Goal: Complete application form

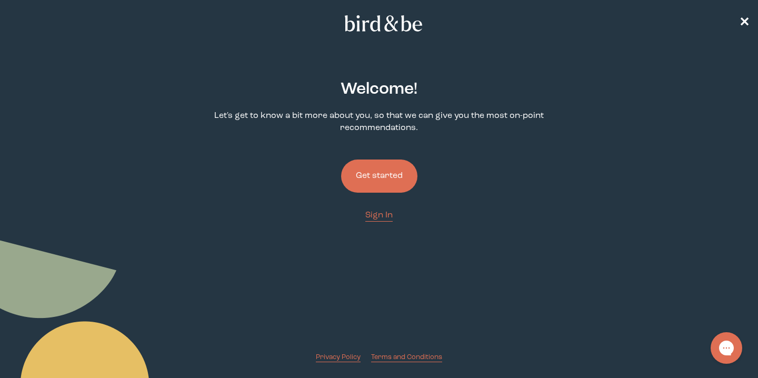
click at [384, 177] on button "Get started" at bounding box center [379, 176] width 76 height 33
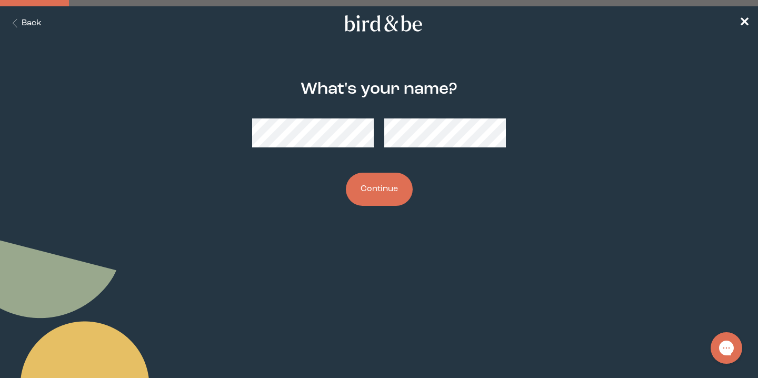
click at [381, 185] on button "Continue" at bounding box center [379, 189] width 67 height 33
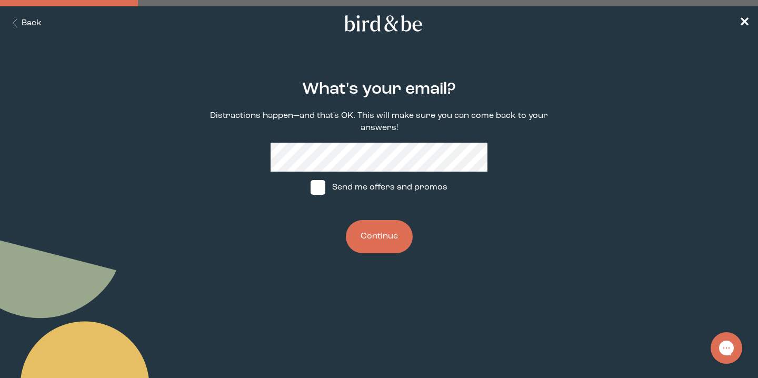
click at [360, 187] on label "Send me offers and promos" at bounding box center [379, 188] width 157 height 32
click at [311, 187] on input "Send me offers and promos" at bounding box center [310, 187] width 1 height 1
checkbox input "true"
click at [375, 250] on button "Continue" at bounding box center [379, 236] width 67 height 33
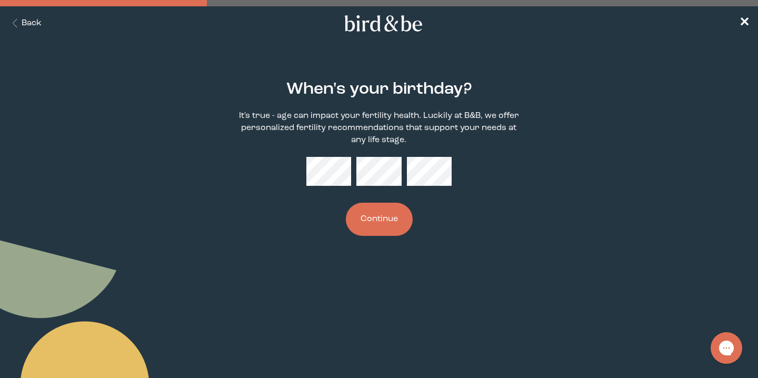
click at [369, 208] on button "Continue" at bounding box center [379, 219] width 67 height 33
click at [384, 231] on button "Continue" at bounding box center [379, 219] width 67 height 33
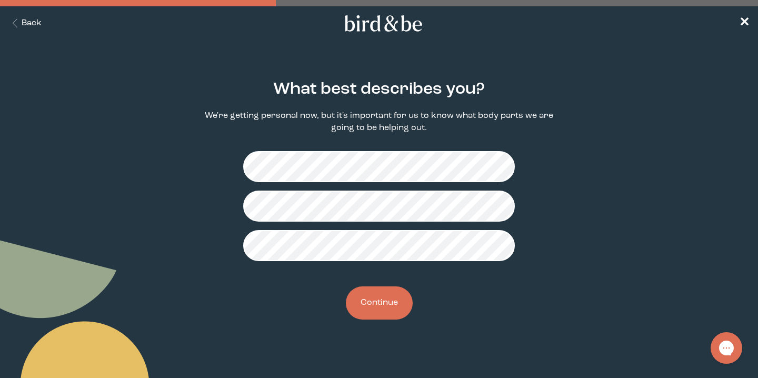
click at [214, 177] on div "What best describes you? We're getting personal now, but it's important for us …" at bounding box center [379, 200] width 362 height 273
click at [213, 177] on div "What best describes you? We're getting personal now, but it's important for us …" at bounding box center [379, 200] width 362 height 273
click at [382, 311] on button "Continue" at bounding box center [379, 302] width 67 height 33
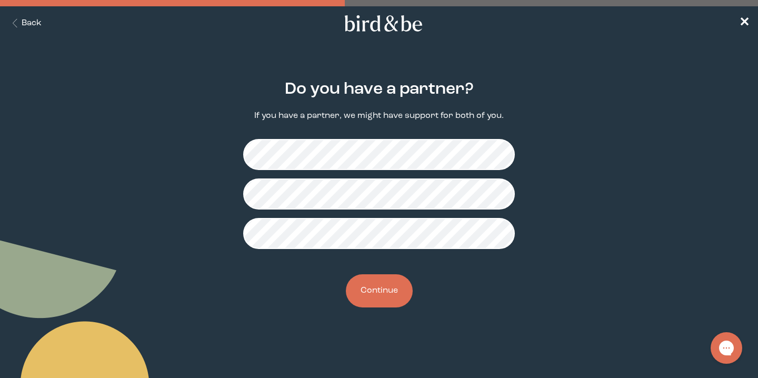
click at [389, 300] on button "Continue" at bounding box center [379, 290] width 67 height 33
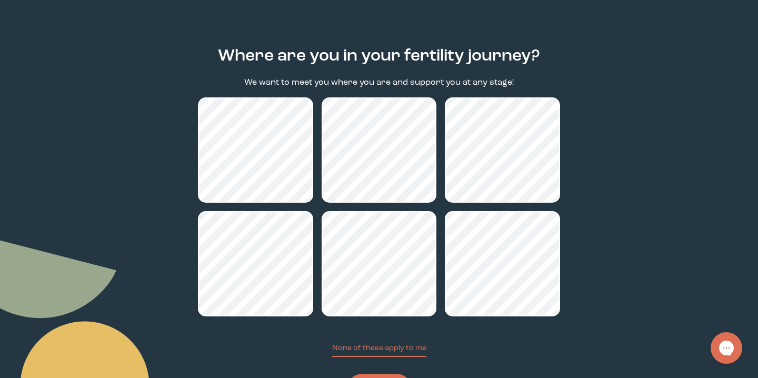
scroll to position [43, 0]
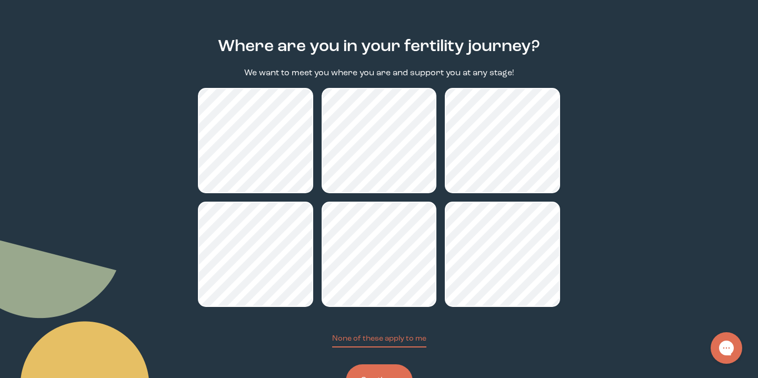
click at [142, 181] on main "Where are you in your fertility journey? We want to meet you where you are and …" at bounding box center [379, 218] width 758 height 411
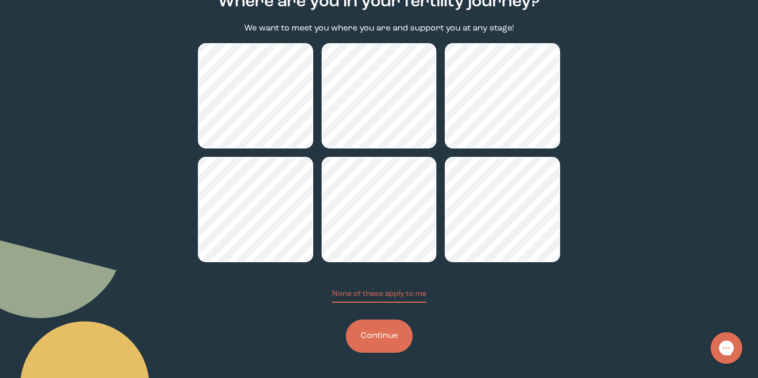
click at [370, 347] on button "Continue" at bounding box center [379, 336] width 67 height 33
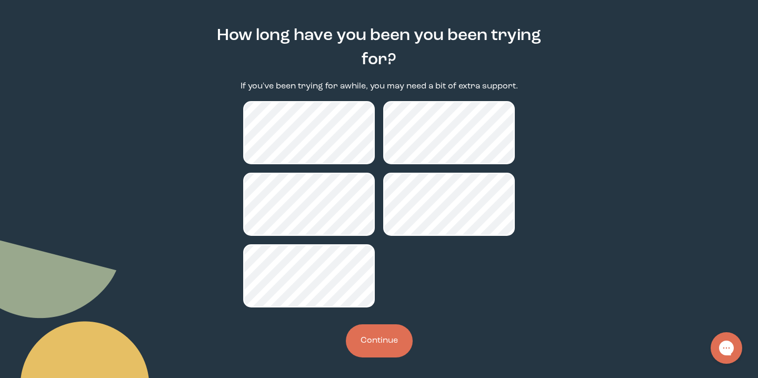
scroll to position [58, 0]
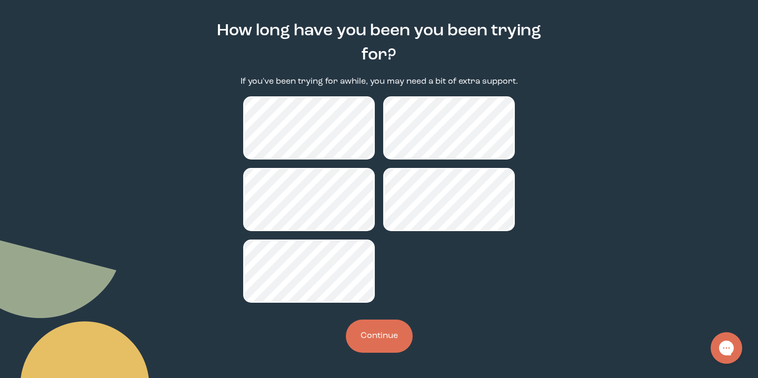
click at [375, 324] on button "Continue" at bounding box center [379, 336] width 67 height 33
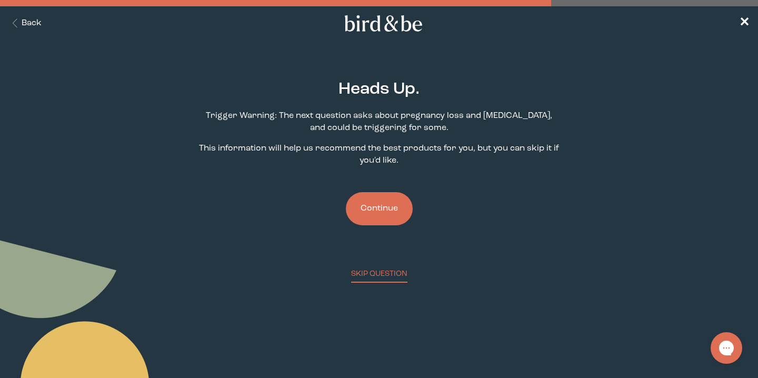
click at [383, 215] on button "Continue" at bounding box center [379, 208] width 67 height 33
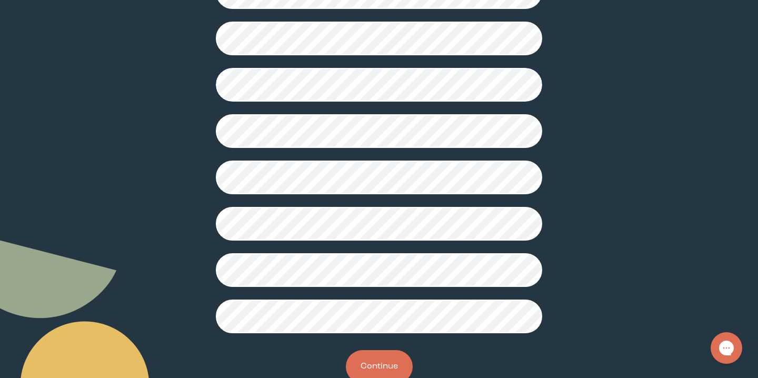
scroll to position [263, 0]
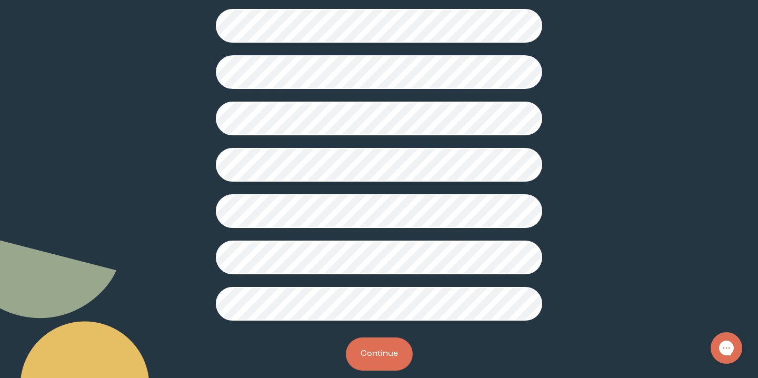
click at [400, 358] on button "Continue" at bounding box center [379, 353] width 67 height 33
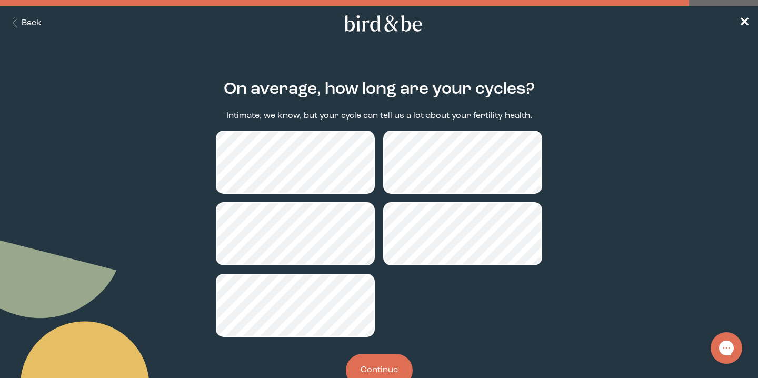
click at [407, 307] on div at bounding box center [379, 234] width 326 height 206
click at [392, 367] on button "Continue" at bounding box center [379, 370] width 67 height 33
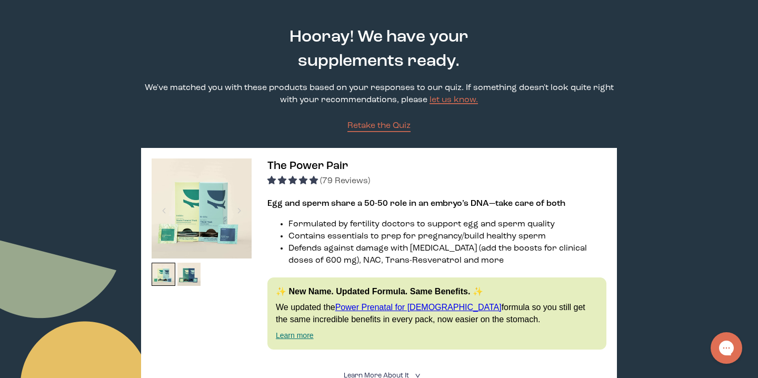
scroll to position [40, 0]
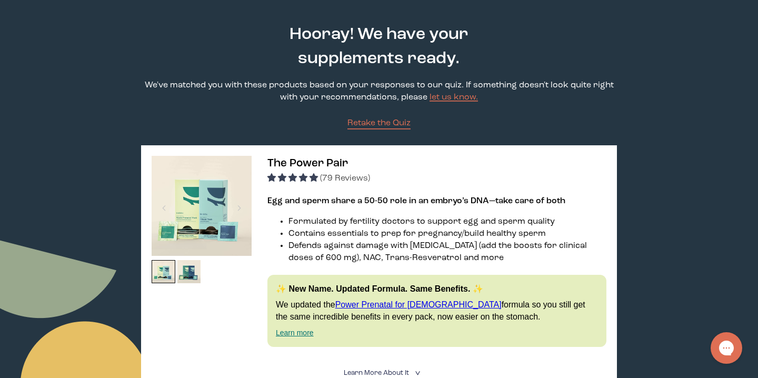
click at [351, 246] on li "Defends against damage with [MEDICAL_DATA] (add the boosts for clinical doses o…" at bounding box center [447, 252] width 318 height 24
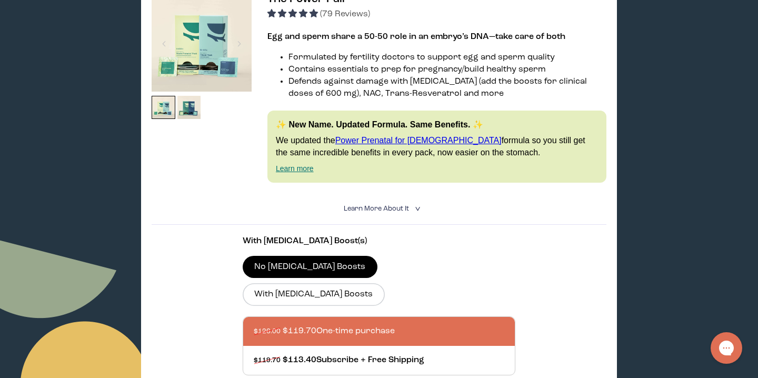
scroll to position [206, 0]
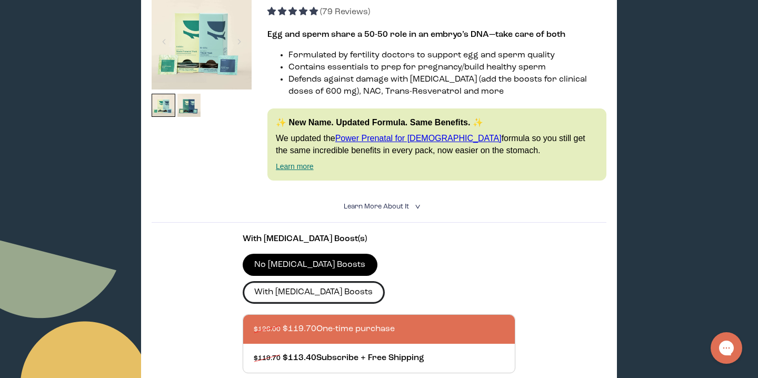
click at [375, 281] on label "With [MEDICAL_DATA] Boosts" at bounding box center [314, 292] width 142 height 22
click at [0, 0] on input "With [MEDICAL_DATA] Boosts" at bounding box center [0, 0] width 0 height 0
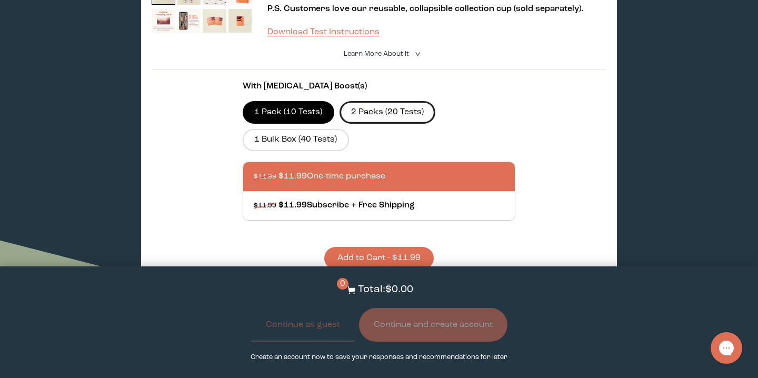
scroll to position [803, 0]
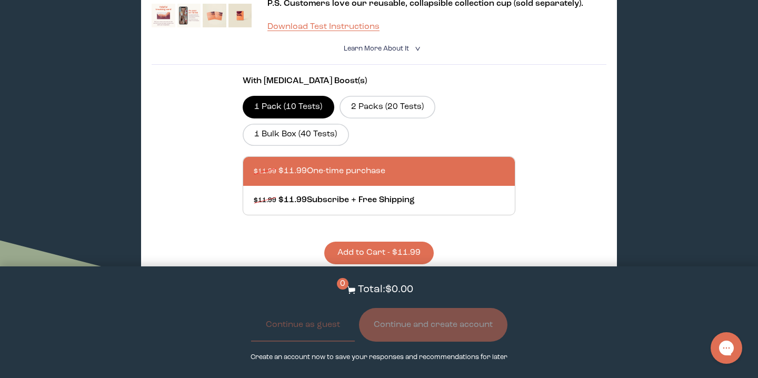
click at [292, 96] on label "1 Pack (10 Tests)" at bounding box center [289, 107] width 92 height 22
click at [0, 0] on input "1 Pack (10 Tests)" at bounding box center [0, 0] width 0 height 0
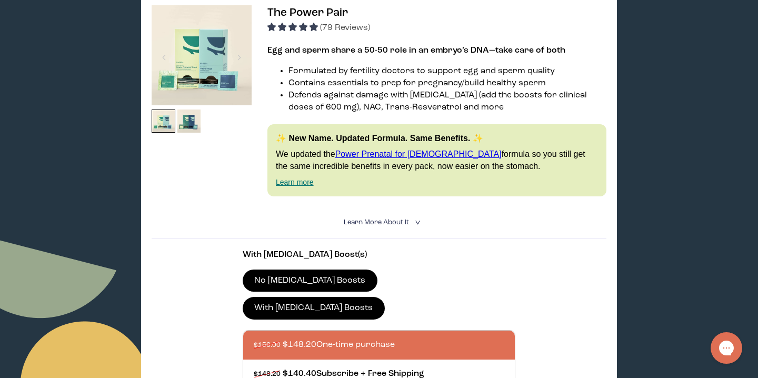
scroll to position [170, 0]
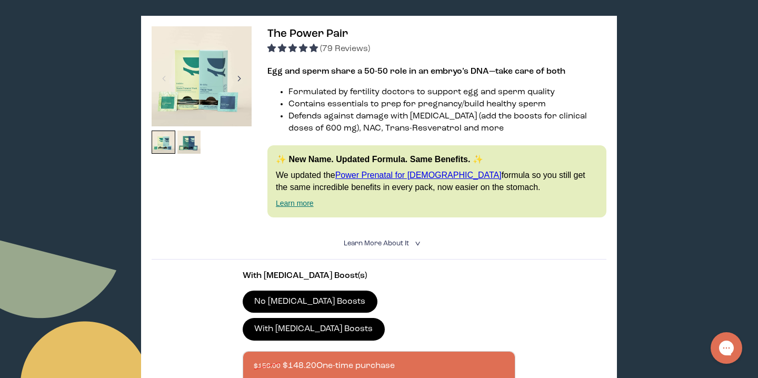
click at [236, 81] on div at bounding box center [239, 78] width 14 height 23
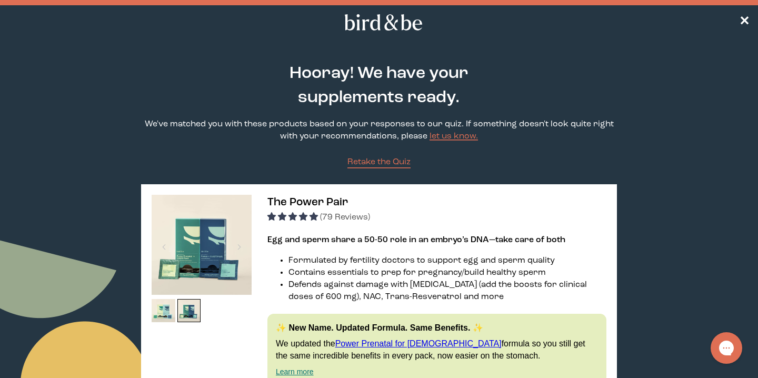
scroll to position [270, 0]
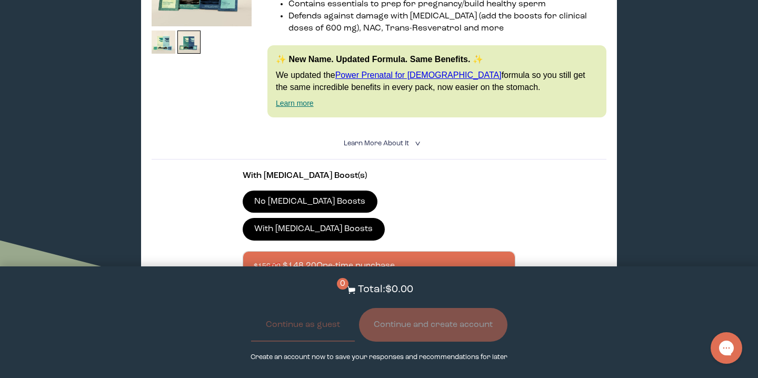
click at [386, 140] on summary "Learn More About it <" at bounding box center [379, 143] width 71 height 10
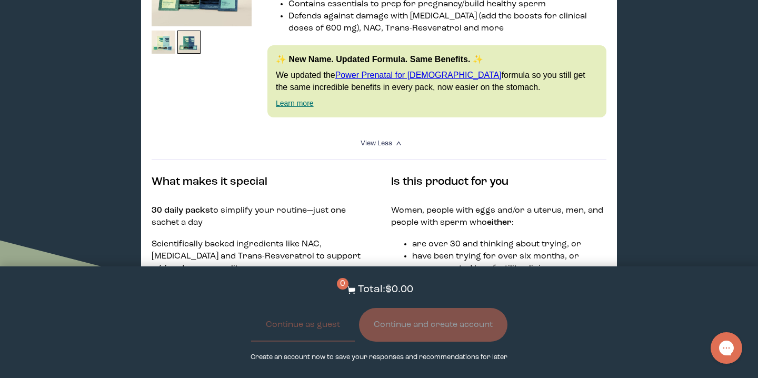
click at [373, 74] on link "Power Prenatal for [DEMOGRAPHIC_DATA]" at bounding box center [418, 75] width 166 height 9
